Goal: Task Accomplishment & Management: Complete application form

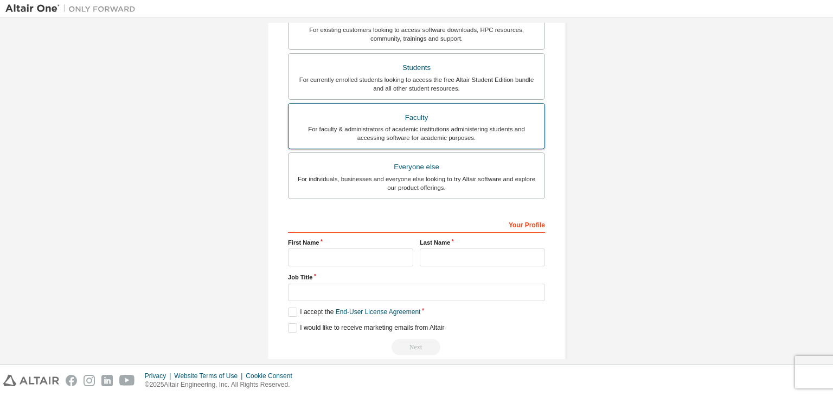
scroll to position [236, 0]
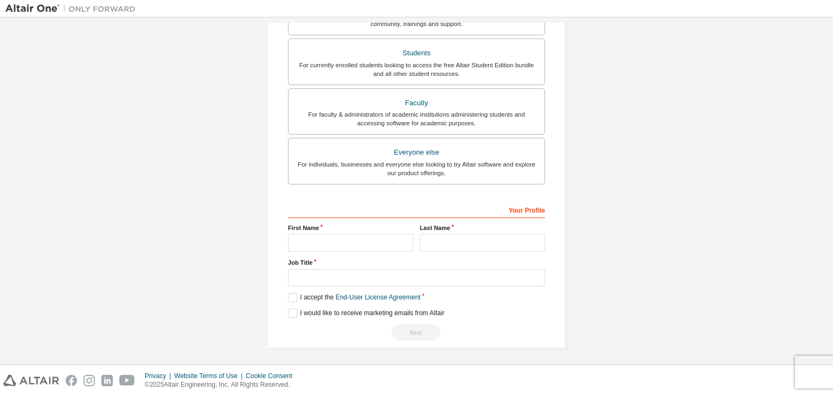
click at [607, 189] on div "Create an Altair One Account For Free Trials, Licenses, Downloads, Learning & D…" at bounding box center [416, 74] width 822 height 574
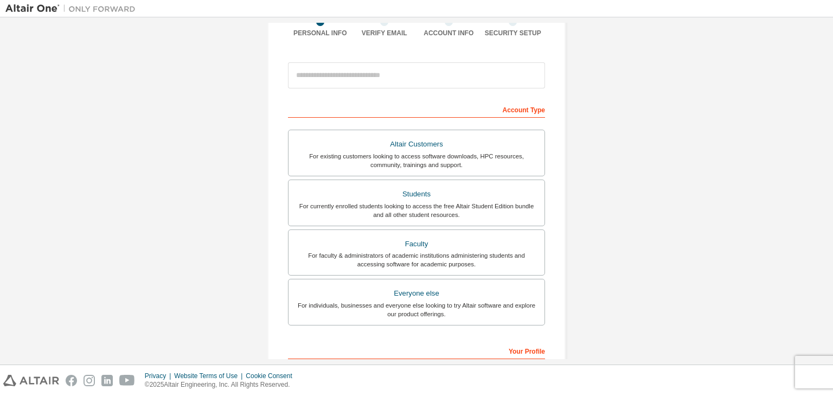
scroll to position [92, 0]
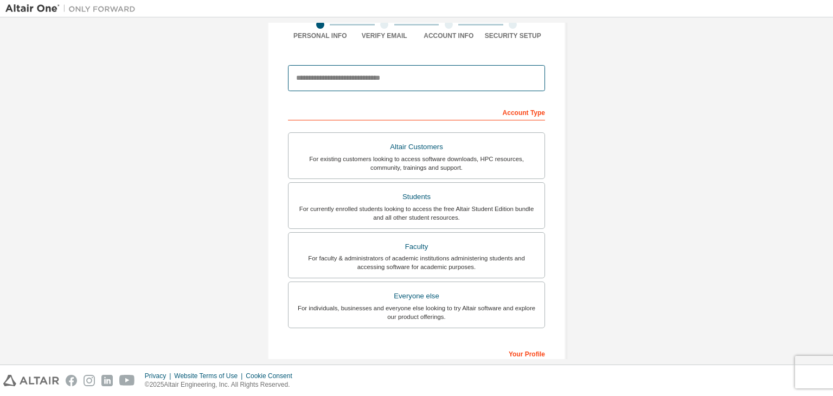
click at [393, 75] on input "email" at bounding box center [416, 78] width 257 height 26
type input "**********"
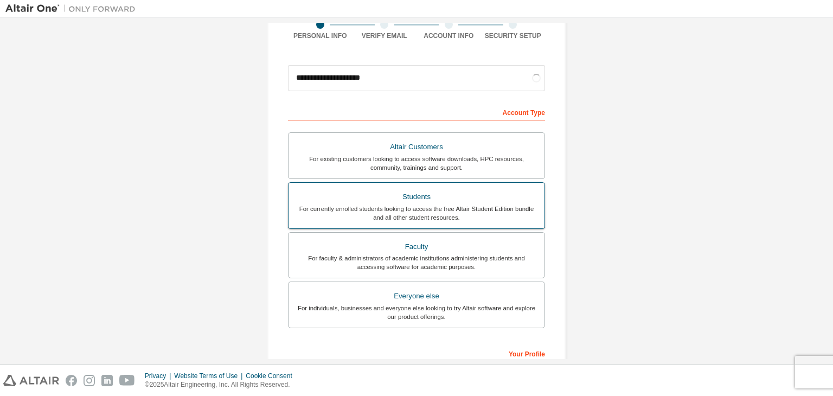
click at [391, 193] on div "Students" at bounding box center [416, 196] width 243 height 15
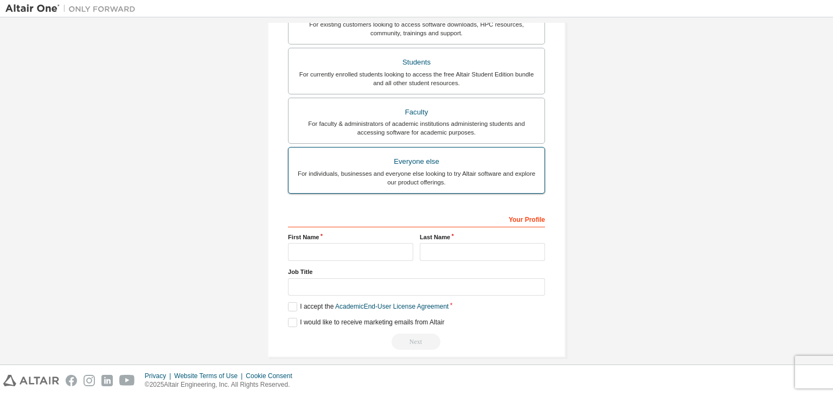
scroll to position [0, 0]
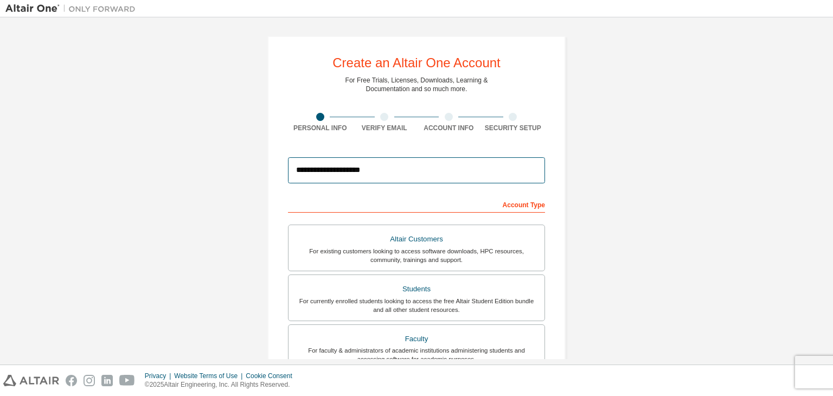
click at [380, 175] on input "**********" at bounding box center [416, 170] width 257 height 26
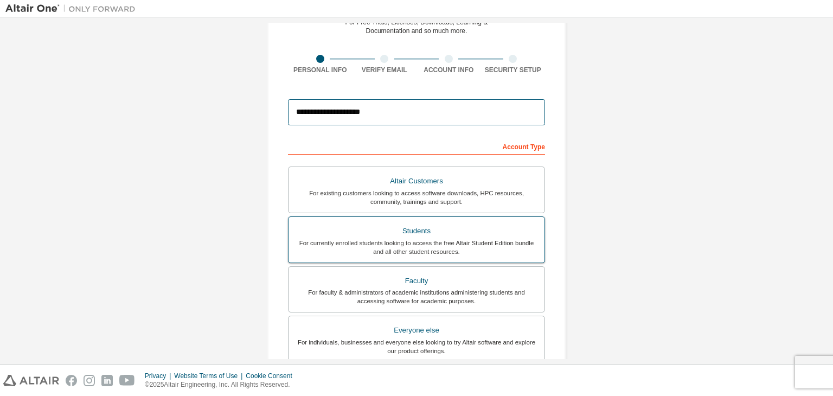
scroll to position [236, 0]
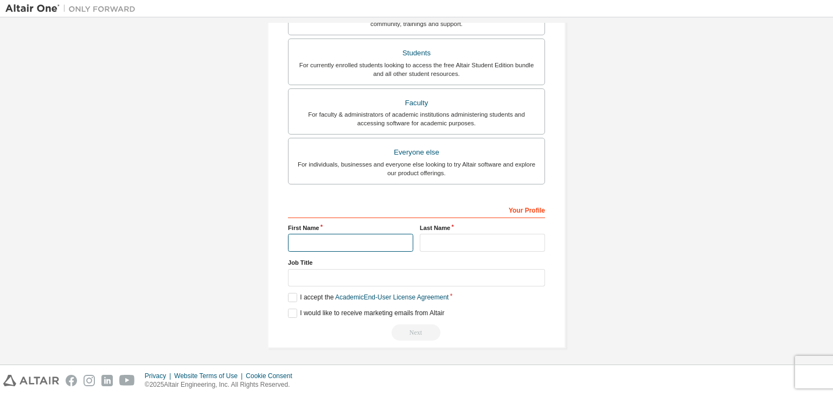
click at [355, 237] on input "text" at bounding box center [350, 243] width 125 height 18
click at [232, 194] on div "**********" at bounding box center [416, 74] width 822 height 574
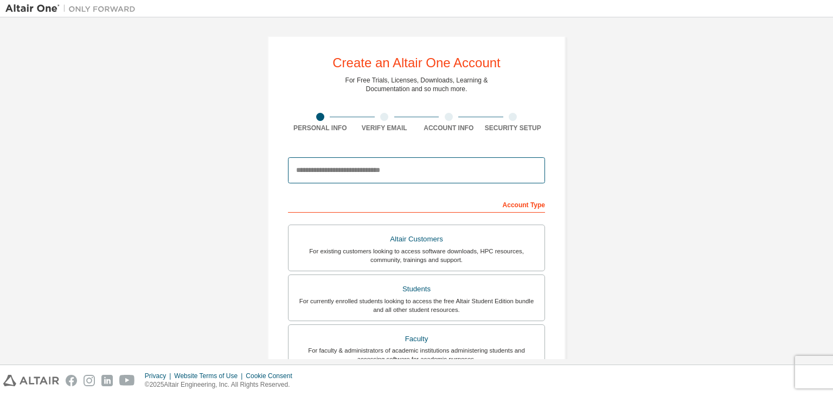
click at [388, 178] on input "email" at bounding box center [416, 170] width 257 height 26
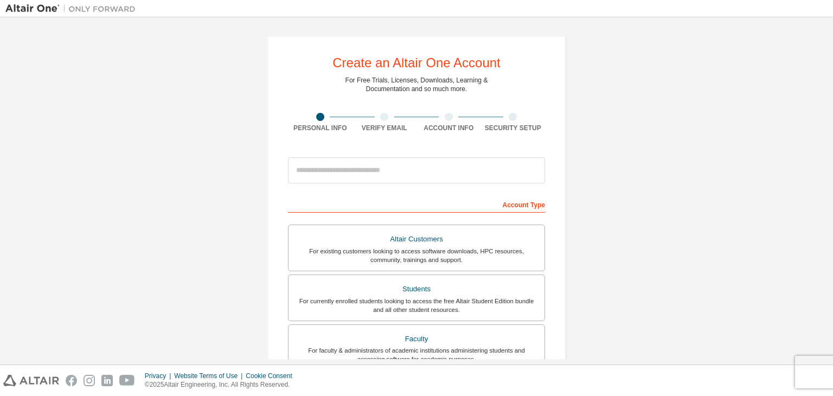
click at [484, 197] on div "Account Type" at bounding box center [416, 203] width 257 height 17
click at [454, 302] on div "For currently enrolled students looking to access the free Altair Student Editi…" at bounding box center [416, 305] width 243 height 17
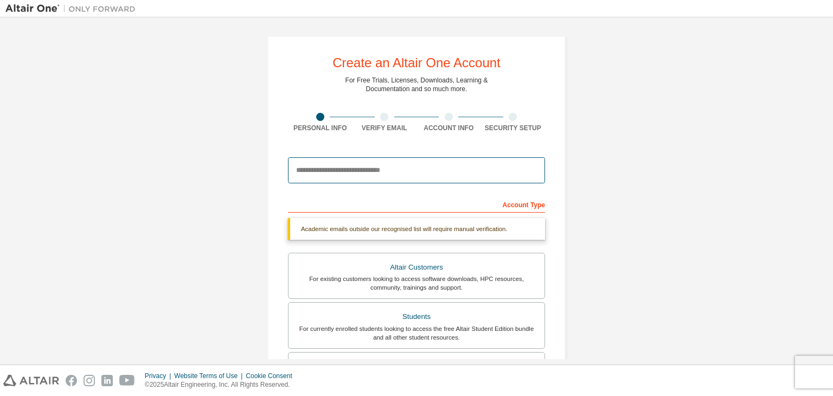
click at [438, 163] on input "email" at bounding box center [416, 170] width 257 height 26
type input "**********"
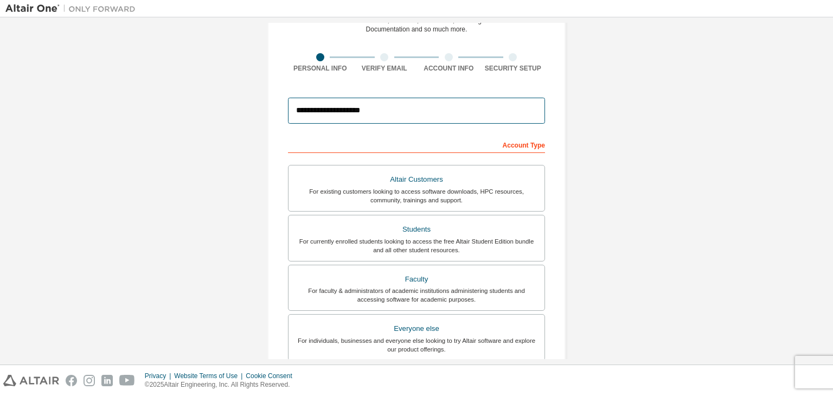
scroll to position [236, 0]
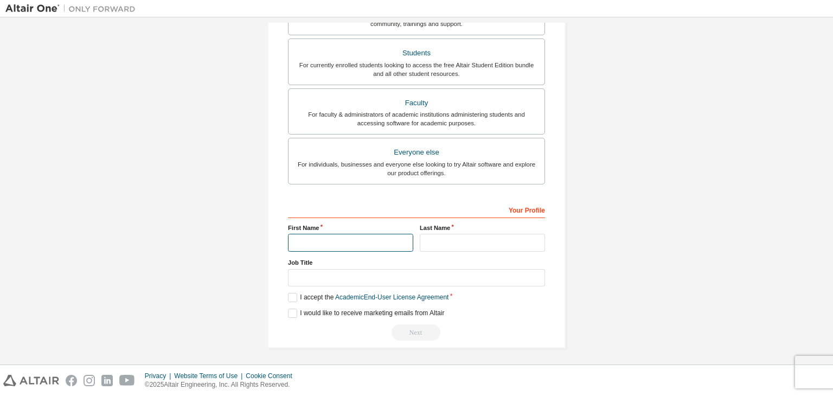
click at [363, 238] on input "text" at bounding box center [350, 243] width 125 height 18
type input "********"
click at [428, 235] on input "text" at bounding box center [482, 243] width 125 height 18
type input "*"
click at [288, 293] on label "I accept the Academic End-User License Agreement" at bounding box center [368, 297] width 161 height 9
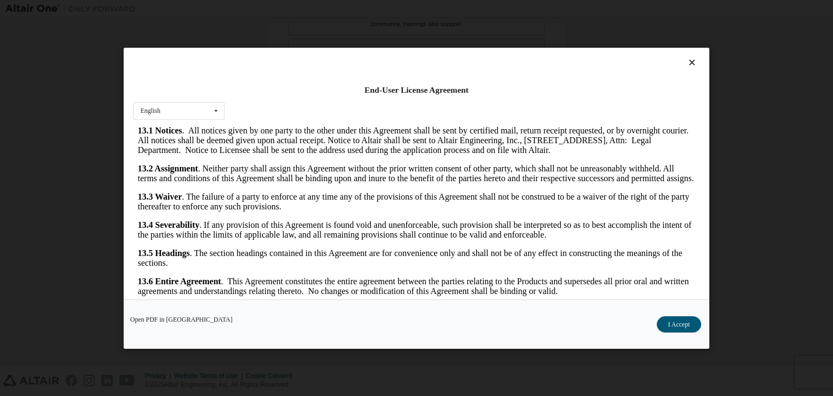
scroll to position [17, 0]
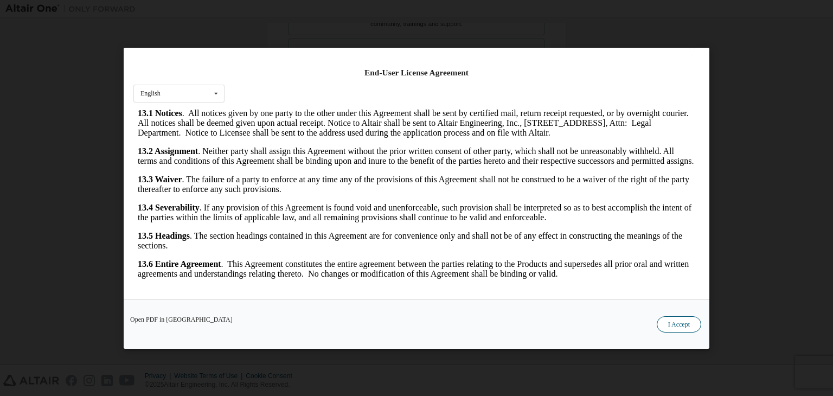
click at [666, 319] on button "I Accept" at bounding box center [679, 324] width 44 height 16
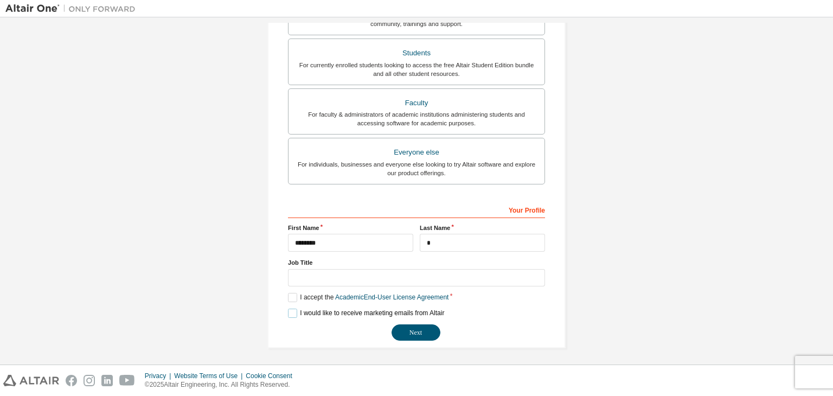
click at [291, 309] on label "I would like to receive marketing emails from Altair" at bounding box center [366, 313] width 156 height 9
click at [408, 325] on button "Next" at bounding box center [416, 332] width 49 height 16
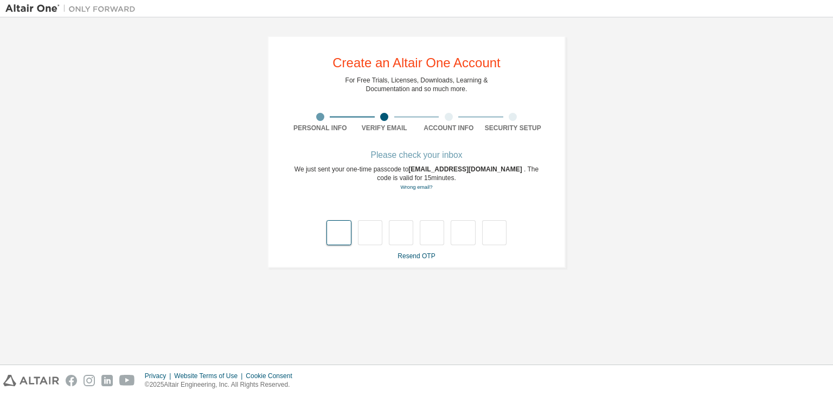
type input "*"
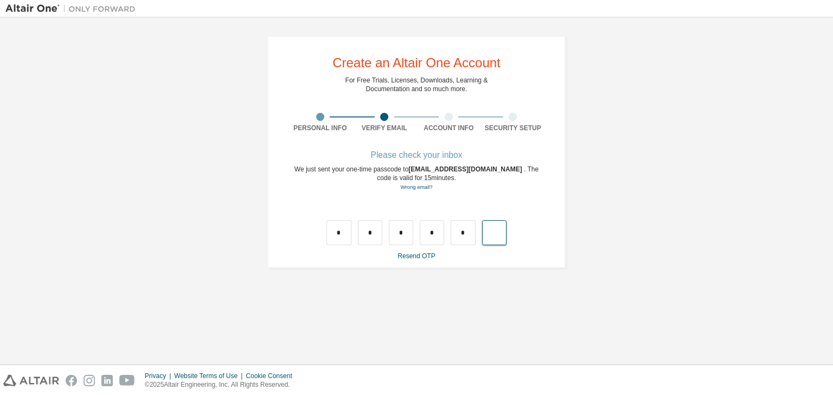
type input "*"
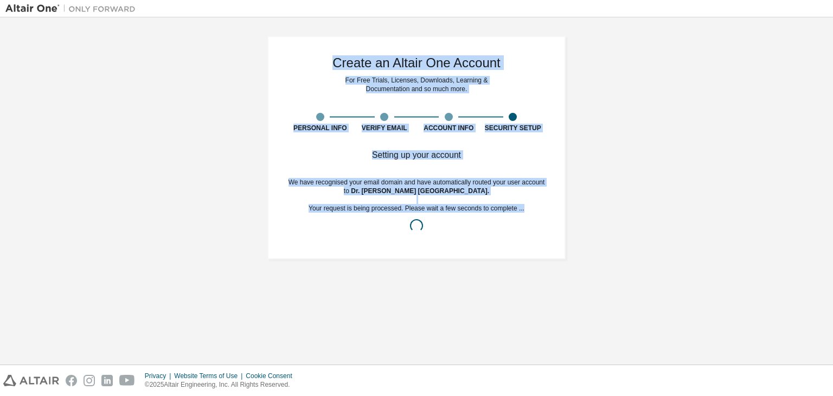
drag, startPoint x: 336, startPoint y: 61, endPoint x: 520, endPoint y: 220, distance: 243.4
click at [520, 220] on div "Create an Altair One Account For Free Trials, Licenses, Downloads, Learning & D…" at bounding box center [416, 147] width 298 height 223
click at [520, 220] on div at bounding box center [416, 225] width 257 height 13
